Goal: Transaction & Acquisition: Purchase product/service

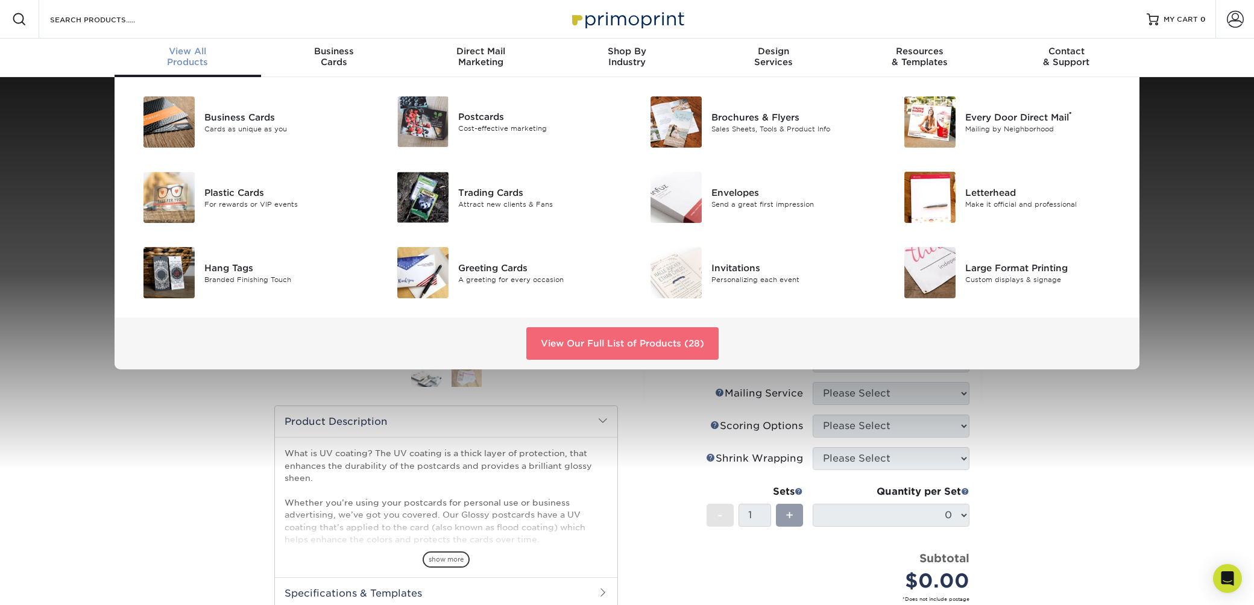
click at [565, 360] on link "View Our Full List of Products (28)" at bounding box center [622, 343] width 192 height 33
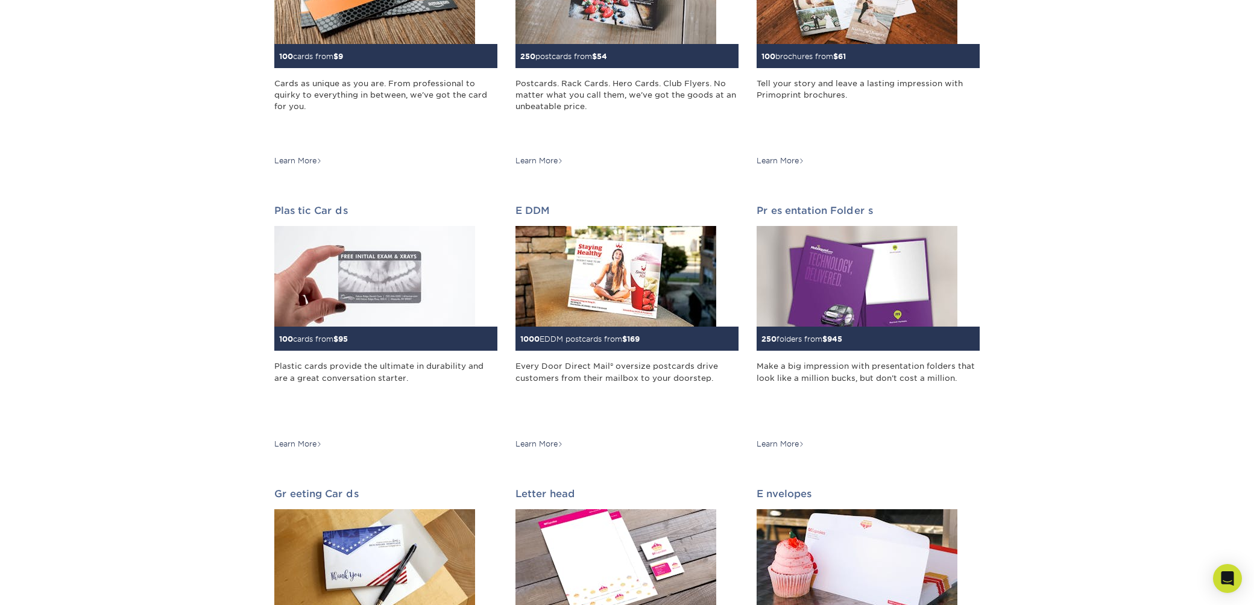
scroll to position [263, 0]
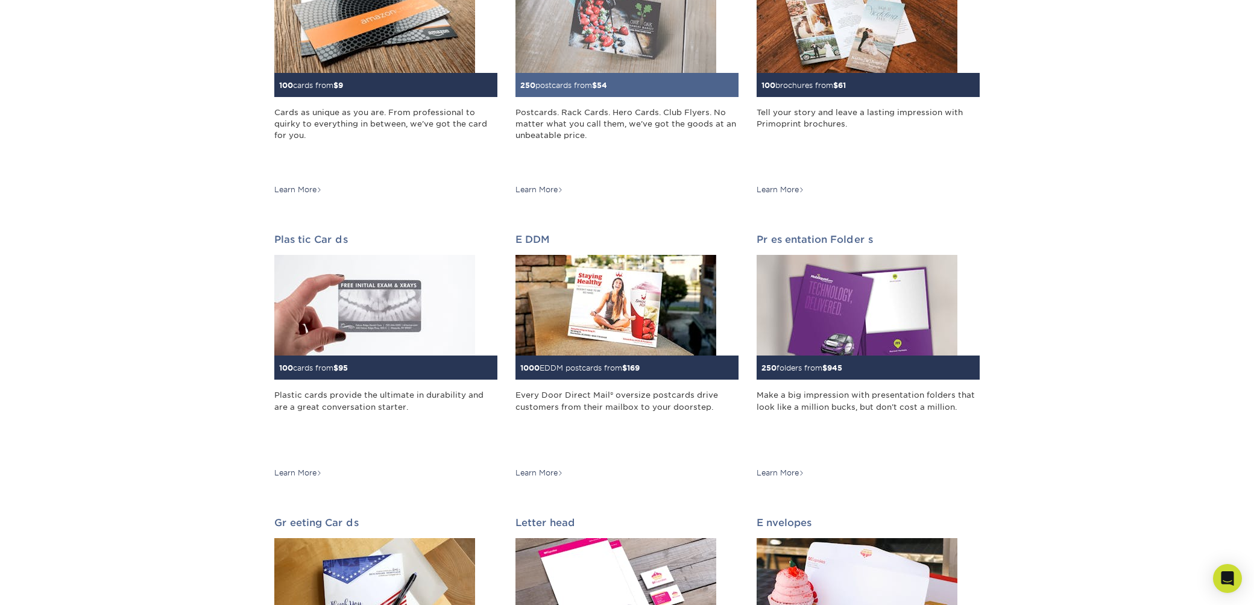
click at [649, 176] on div "Postcards. Rack Cards. Hero Cards. Club Flyers. No matter what you call them, w…" at bounding box center [626, 141] width 223 height 69
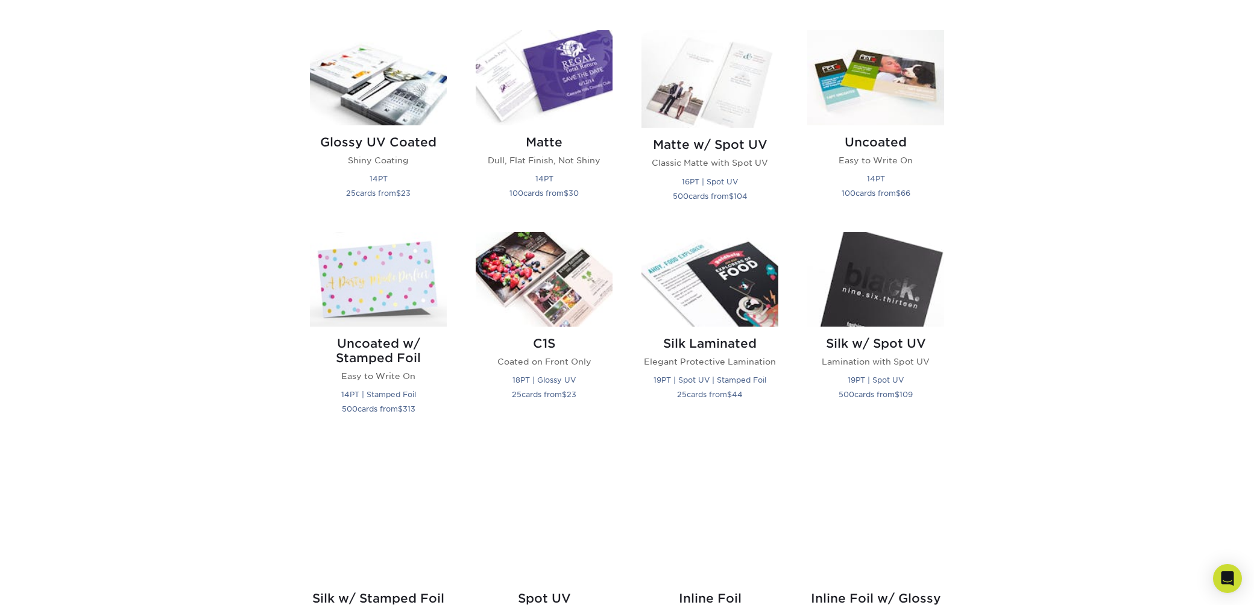
scroll to position [673, 0]
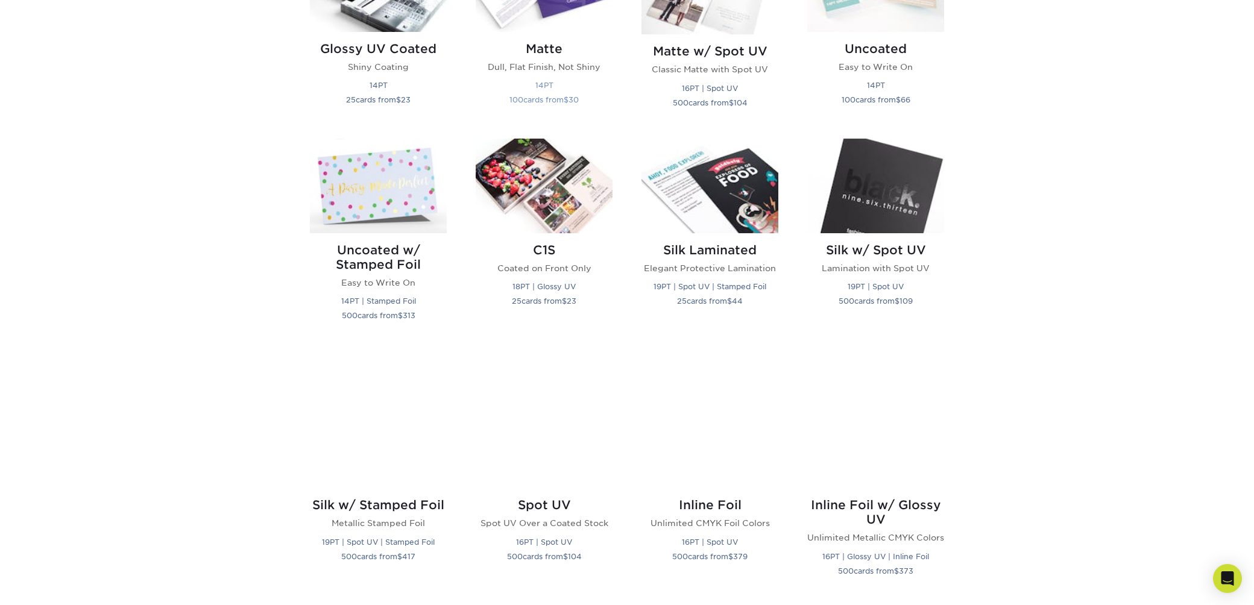
click at [562, 56] on h2 "Matte" at bounding box center [544, 49] width 137 height 14
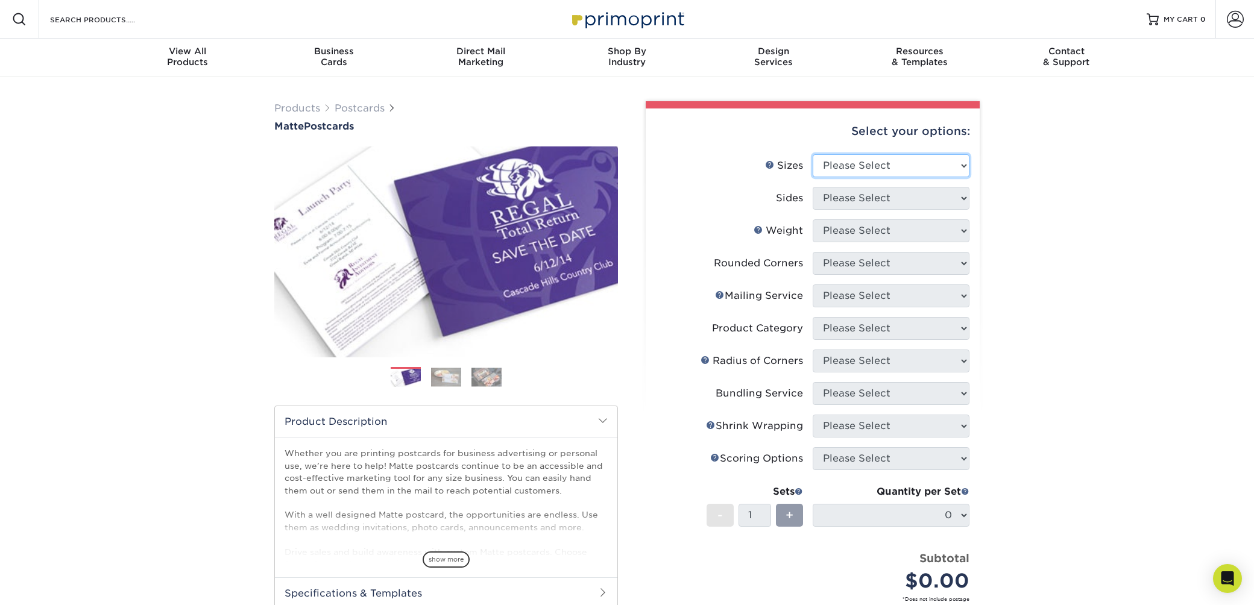
click at [845, 177] on select "Please Select 1.5" x 7" 2" x 4" 2" x 6" 2" x 7" 2" x 8" 2.12" x 5.5" 2.125" x 5…" at bounding box center [891, 165] width 157 height 23
select select "4.00x9.00"
click at [815, 177] on select "Please Select 1.5" x 7" 2" x 4" 2" x 6" 2" x 7" 2" x 8" 2.12" x 5.5" 2.125" x 5…" at bounding box center [891, 165] width 157 height 23
